Goal: Task Accomplishment & Management: Use online tool/utility

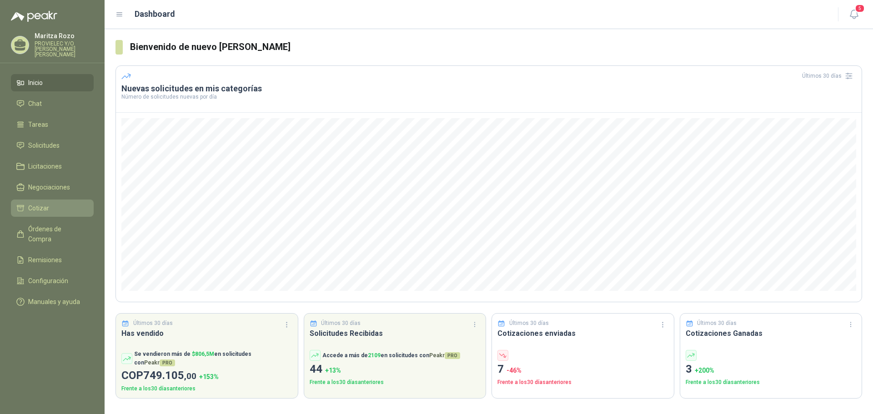
click at [47, 204] on span "Cotizar" at bounding box center [38, 208] width 21 height 10
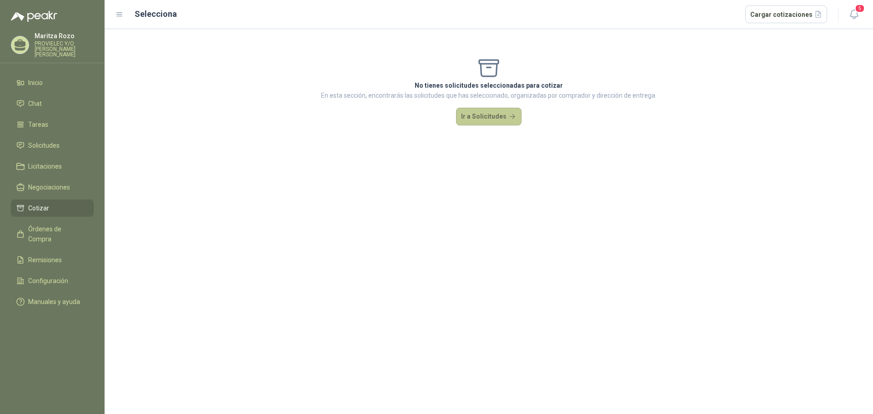
click at [474, 117] on button "Ir a Solicitudes" at bounding box center [489, 117] width 66 height 18
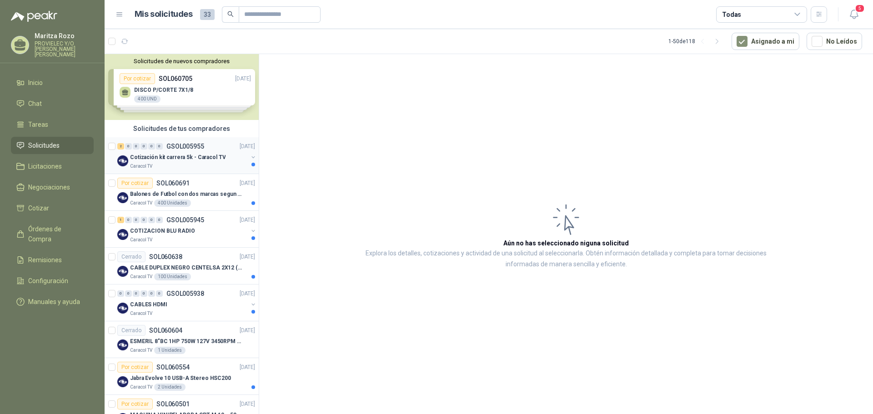
click at [182, 162] on div "Cotización kit carrera 5k - Caracol TV" at bounding box center [189, 157] width 118 height 11
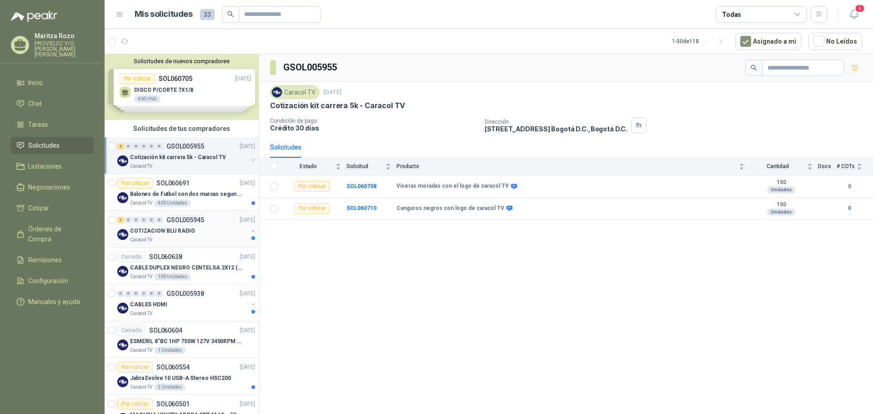
click at [188, 236] on div "COTIZACION BLU RADIO" at bounding box center [189, 231] width 118 height 11
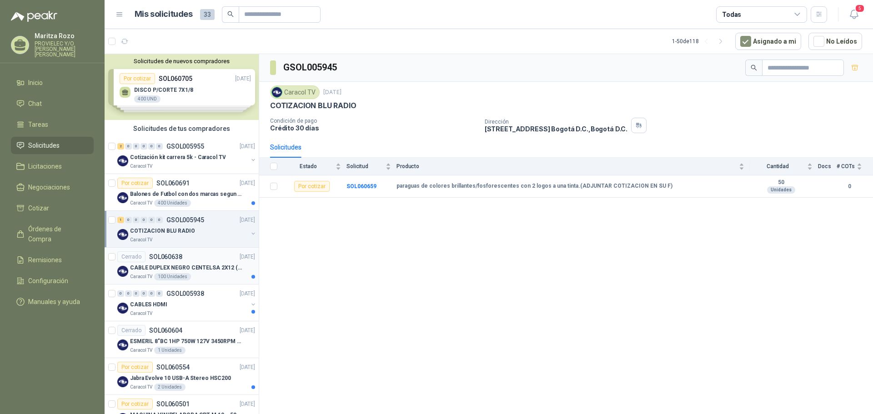
click at [191, 270] on p "CABLE DUPLEX NEGRO CENTELSA 2X12 (COLOR NEGRO)" at bounding box center [186, 268] width 113 height 9
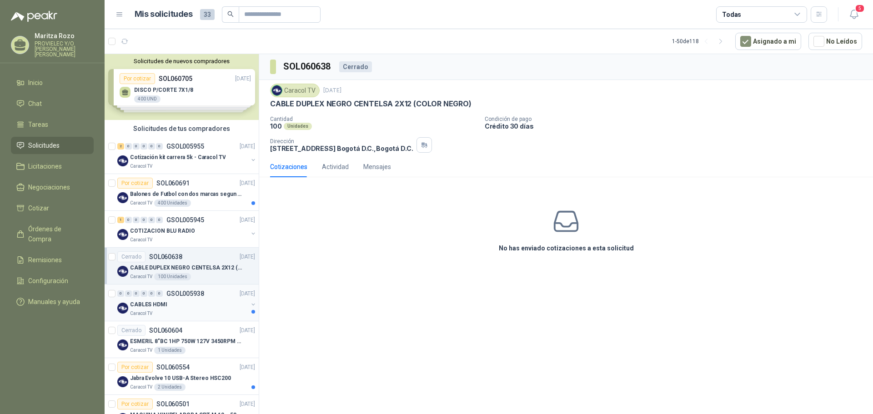
click at [188, 307] on div "CABLES HDMI" at bounding box center [189, 304] width 118 height 11
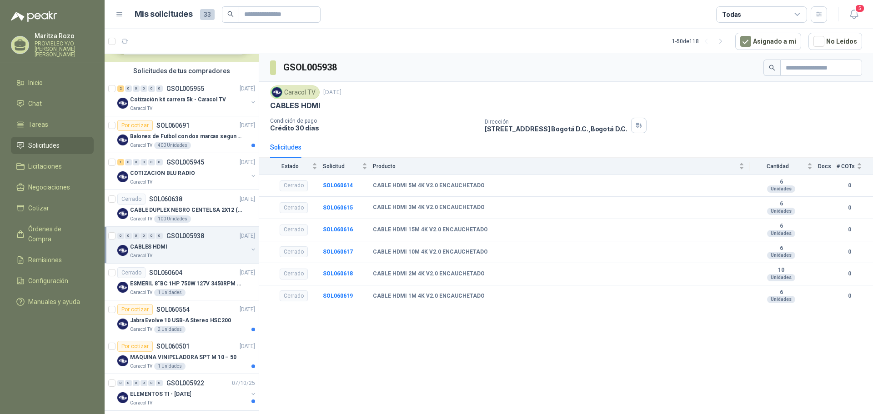
scroll to position [91, 0]
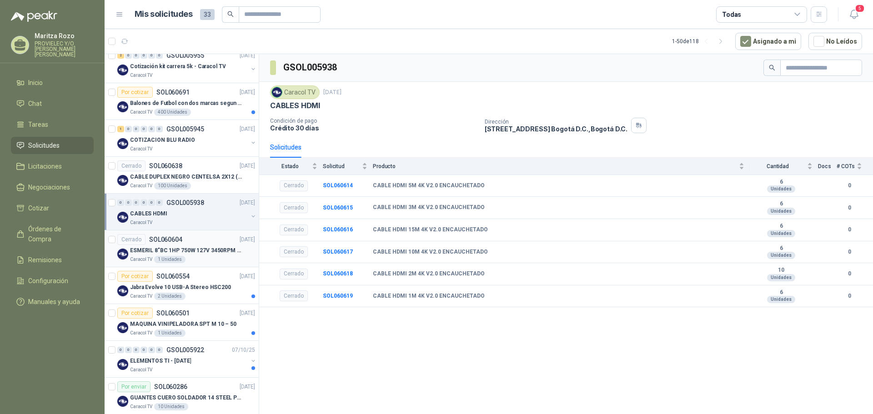
click at [192, 252] on p "ESMERIL 8"BC 1HP 750W 127V 3450RPM URREA" at bounding box center [186, 251] width 113 height 9
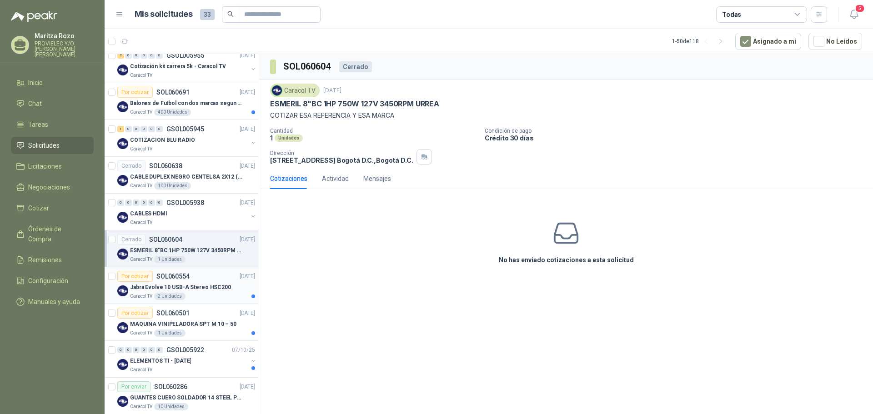
click at [208, 284] on p "Jabra Evolve 10 USB-A Stereo HSC200" at bounding box center [180, 287] width 101 height 9
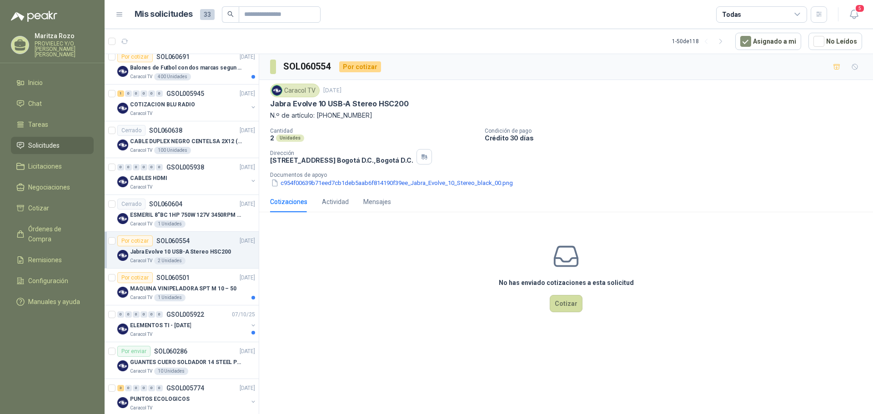
scroll to position [136, 0]
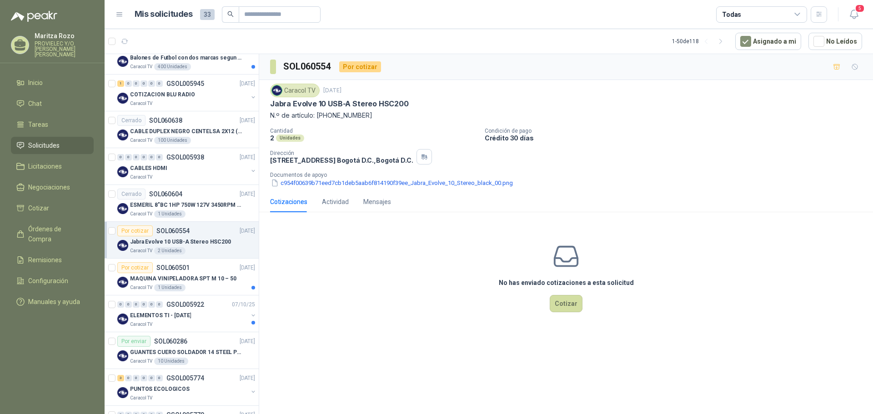
click at [210, 284] on div "Caracol TV 1 Unidades" at bounding box center [192, 287] width 125 height 7
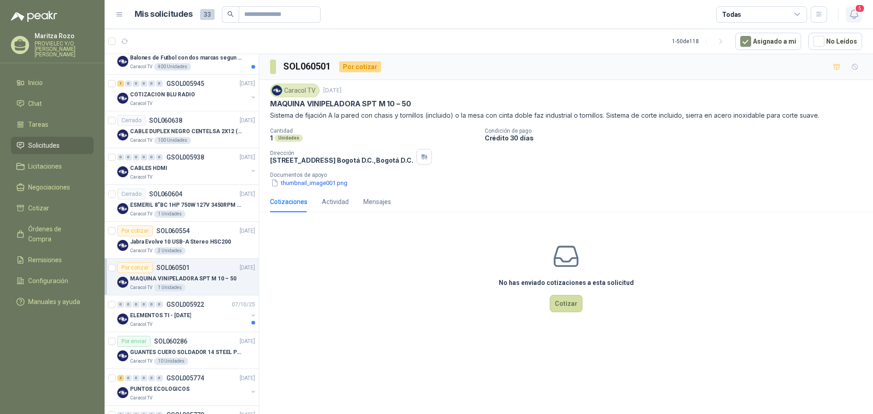
click at [862, 12] on span "5" at bounding box center [860, 8] width 10 height 9
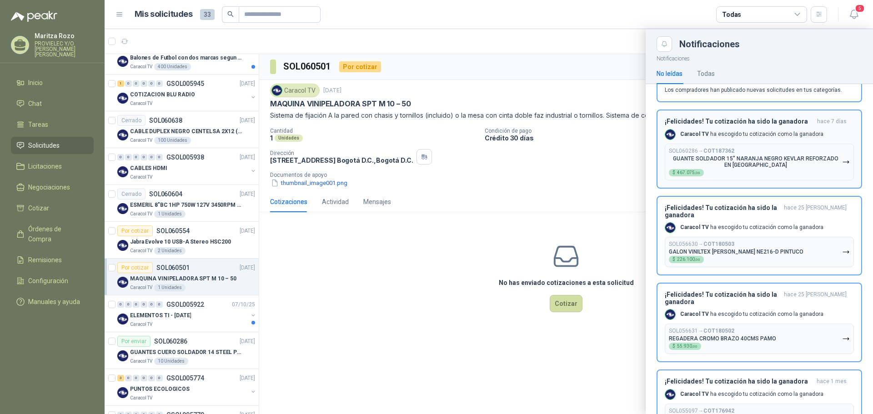
scroll to position [61, 0]
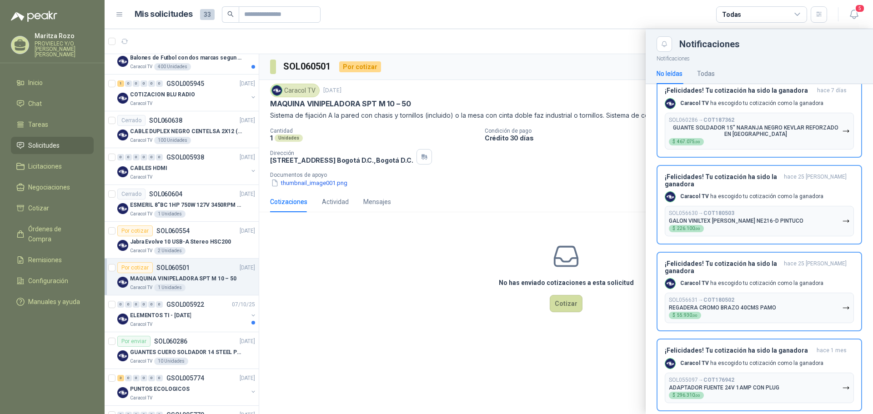
click at [203, 318] on div at bounding box center [489, 221] width 769 height 385
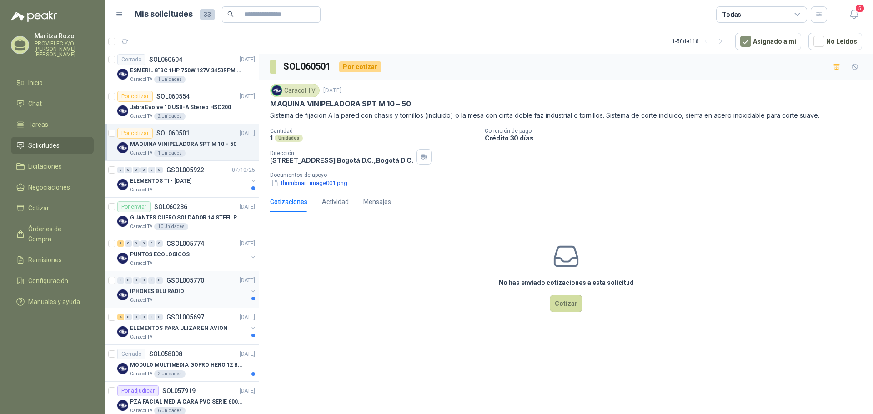
scroll to position [273, 0]
click at [163, 254] on p "PUNTOS ECOLOGICOS" at bounding box center [160, 253] width 60 height 9
